Goal: Task Accomplishment & Management: Manage account settings

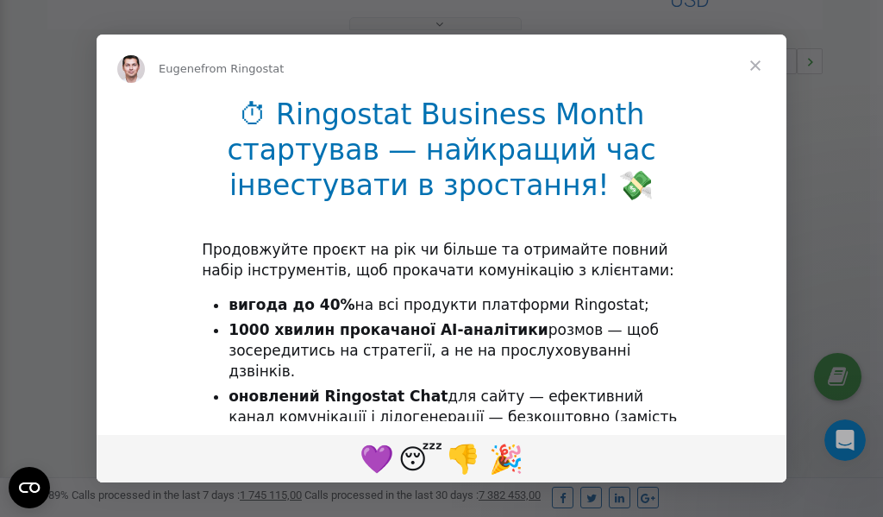
click at [757, 66] on span "Close" at bounding box center [755, 65] width 62 height 62
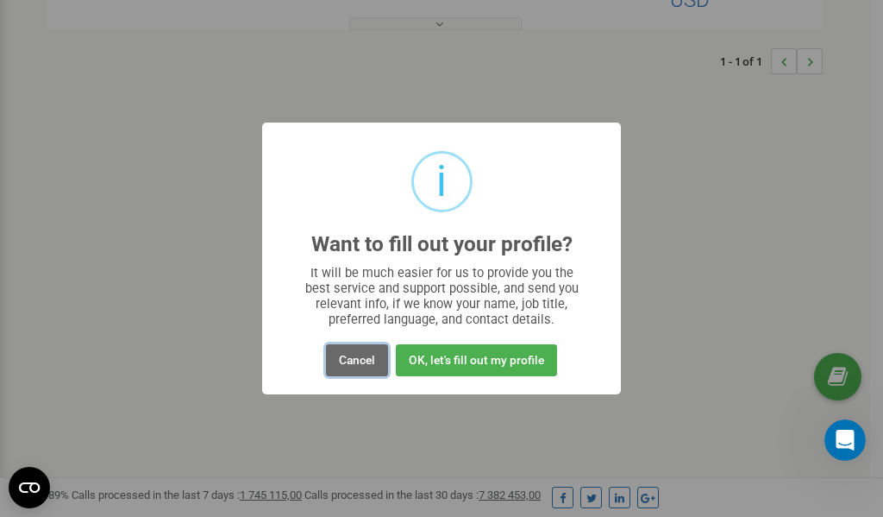
click at [358, 359] on button "Cancel" at bounding box center [357, 360] width 62 height 32
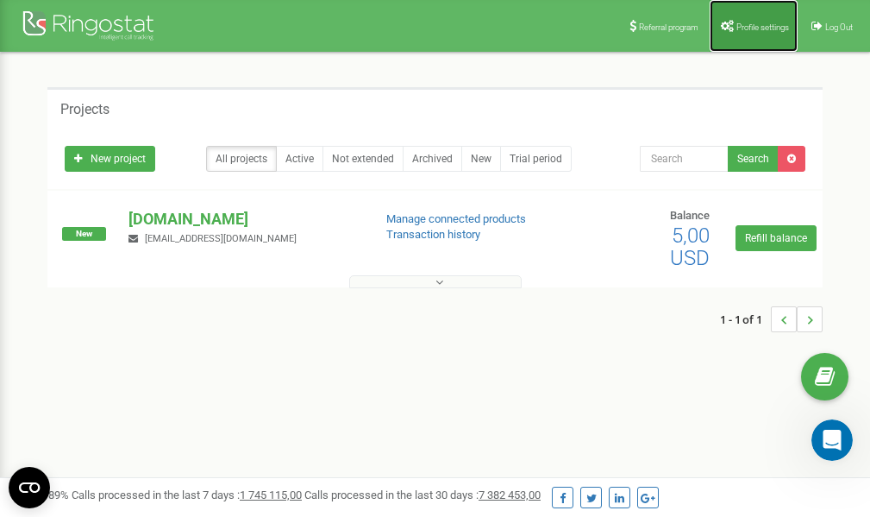
click at [754, 26] on span "Profile settings" at bounding box center [762, 26] width 53 height 9
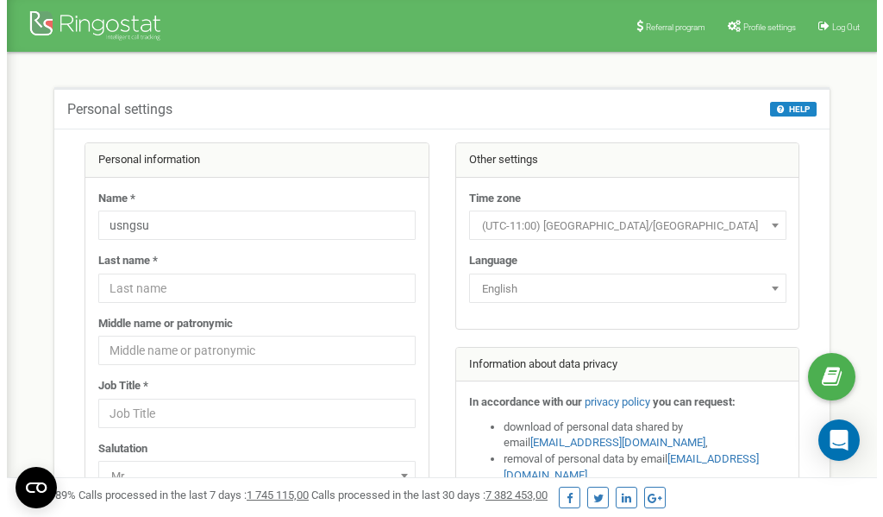
scroll to position [86, 0]
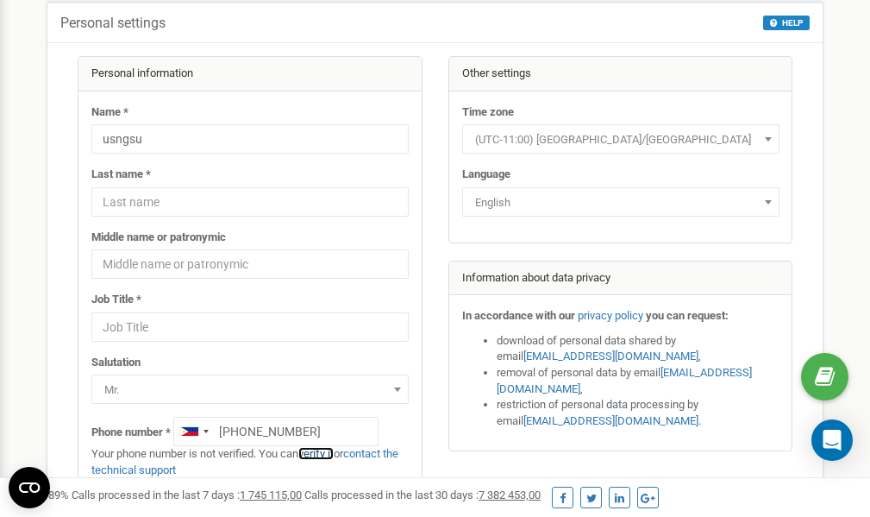
click at [327, 456] on link "verify it" at bounding box center [315, 453] width 35 height 13
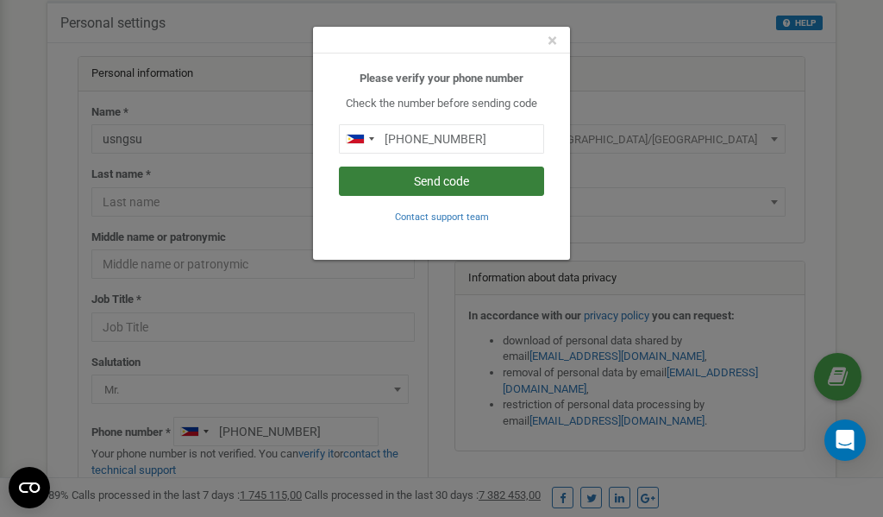
click at [465, 183] on button "Send code" at bounding box center [441, 180] width 205 height 29
